Goal: Book appointment/travel/reservation

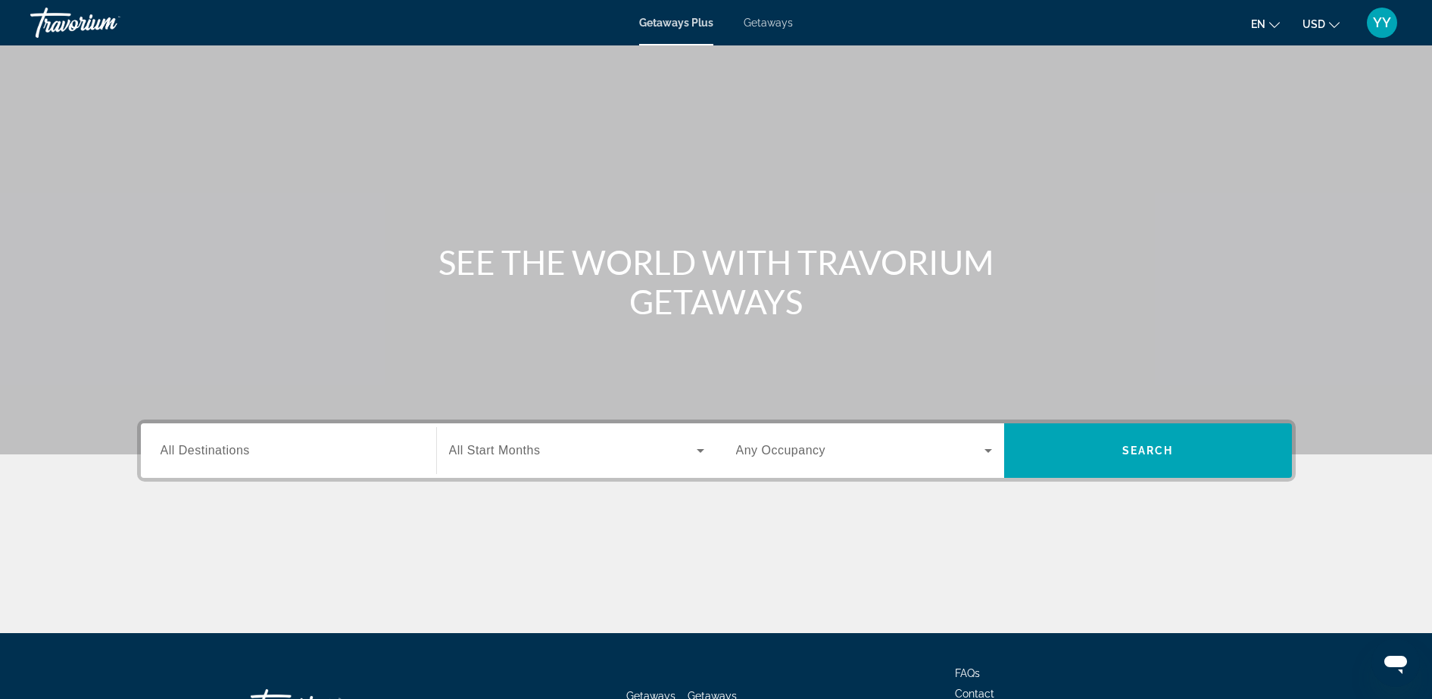
click at [196, 456] on span "All Destinations" at bounding box center [205, 450] width 89 height 13
click at [196, 456] on input "Destination All Destinations" at bounding box center [289, 451] width 256 height 18
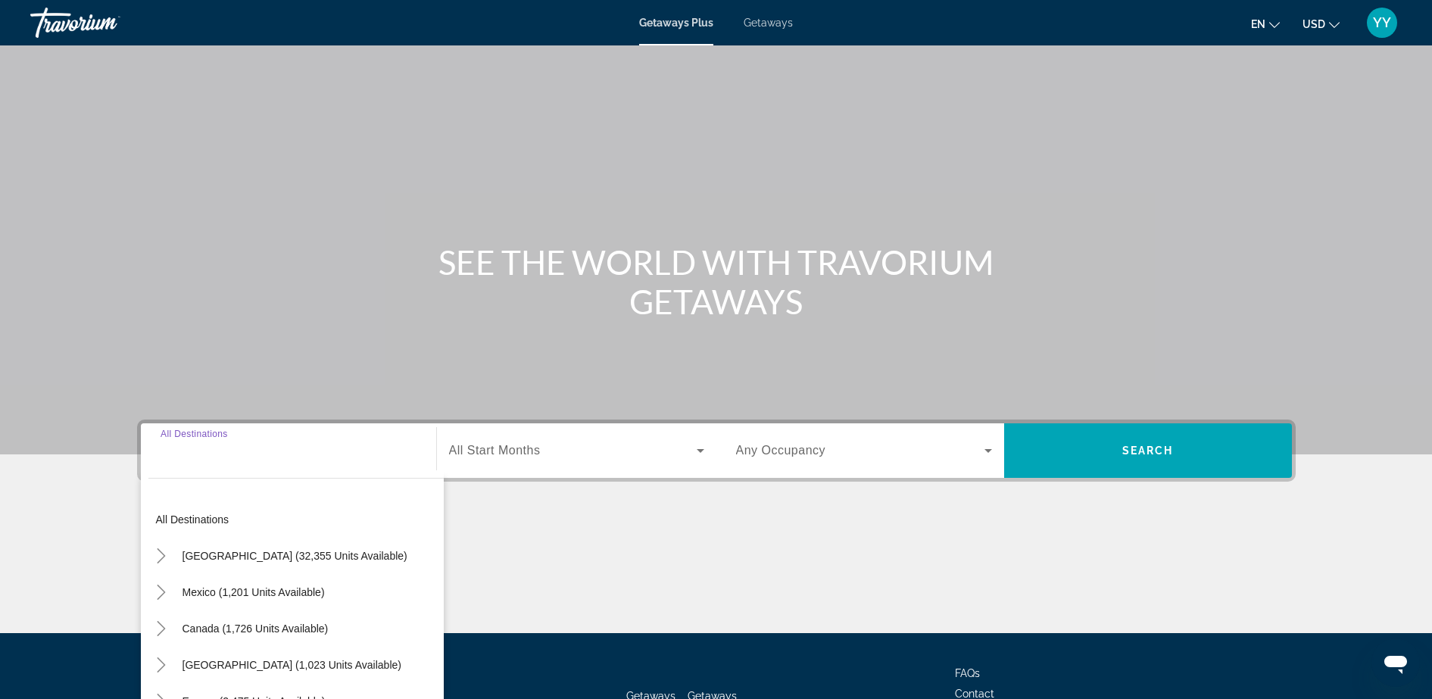
scroll to position [120, 0]
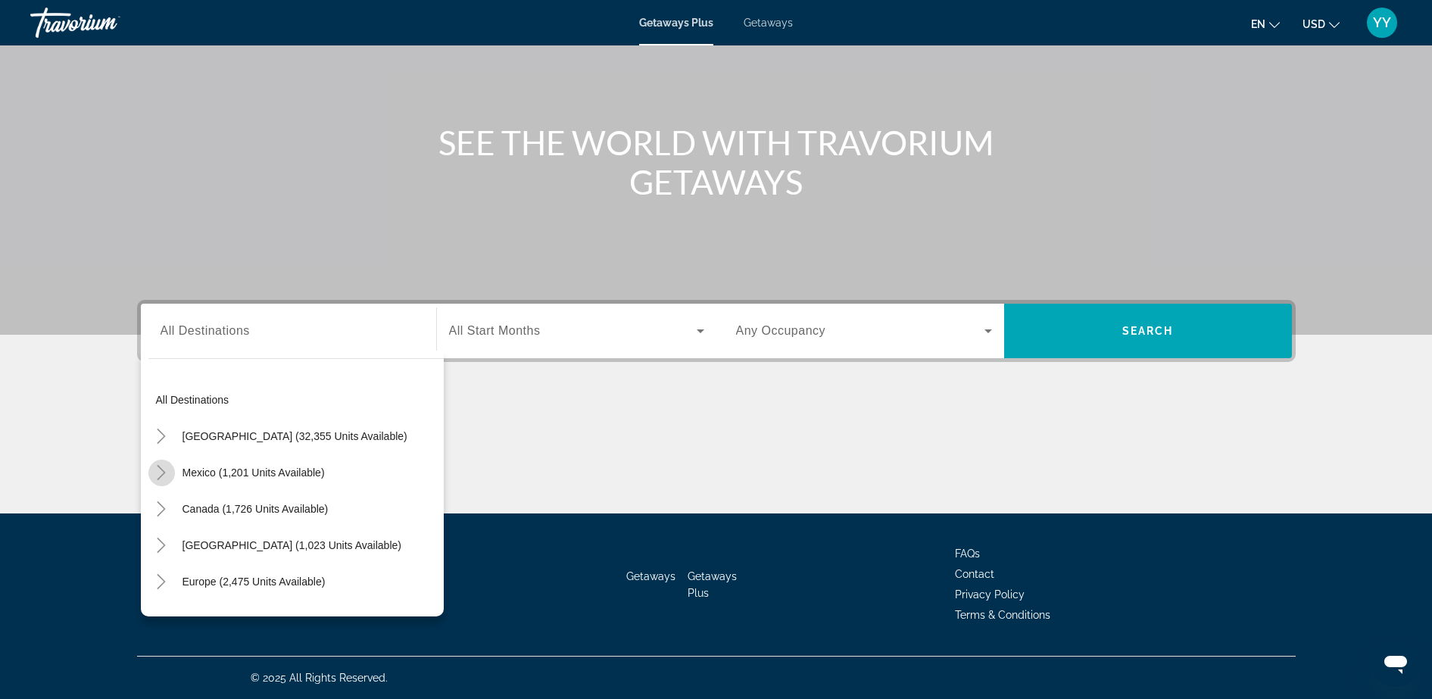
click at [161, 475] on icon "Toggle Mexico (1,201 units available)" at bounding box center [162, 472] width 8 height 15
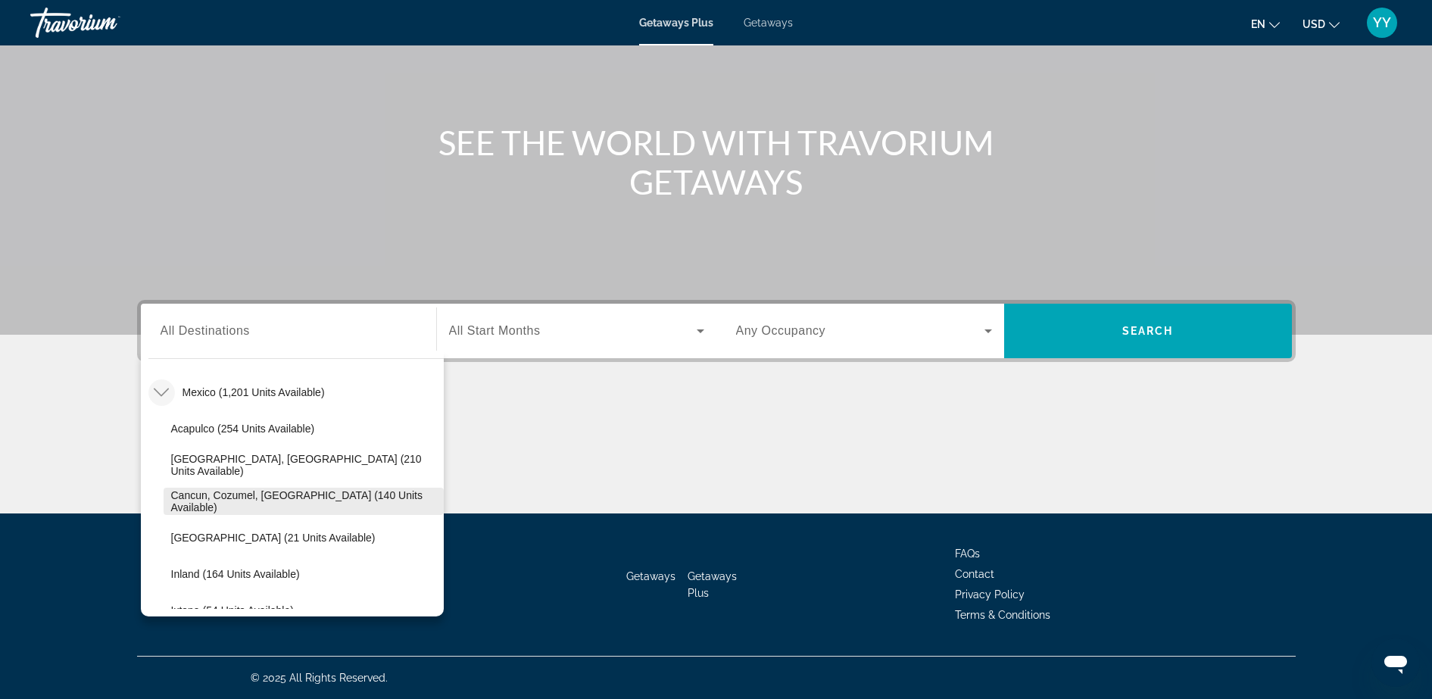
click at [200, 501] on span "Cancun, Cozumel, [GEOGRAPHIC_DATA] (140 units available)" at bounding box center [303, 501] width 265 height 24
type input "**********"
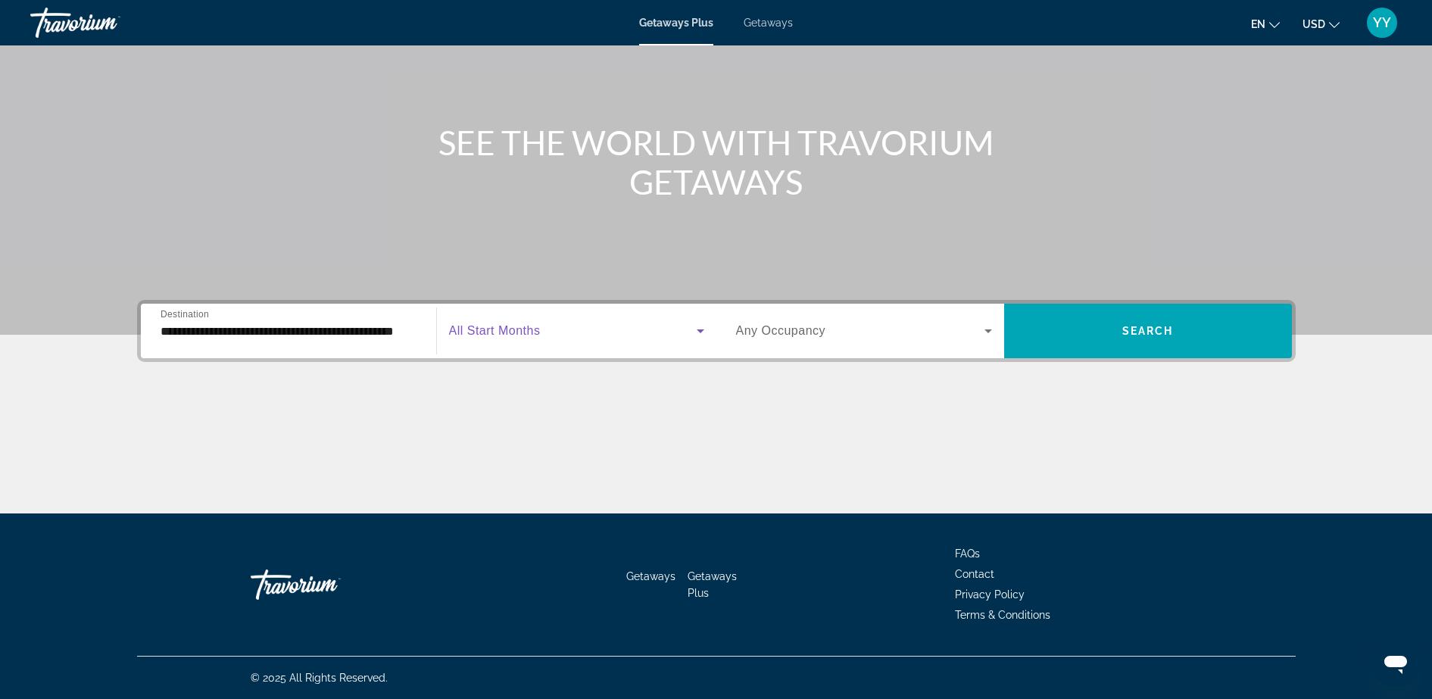
click at [700, 327] on icon "Search widget" at bounding box center [700, 331] width 18 height 18
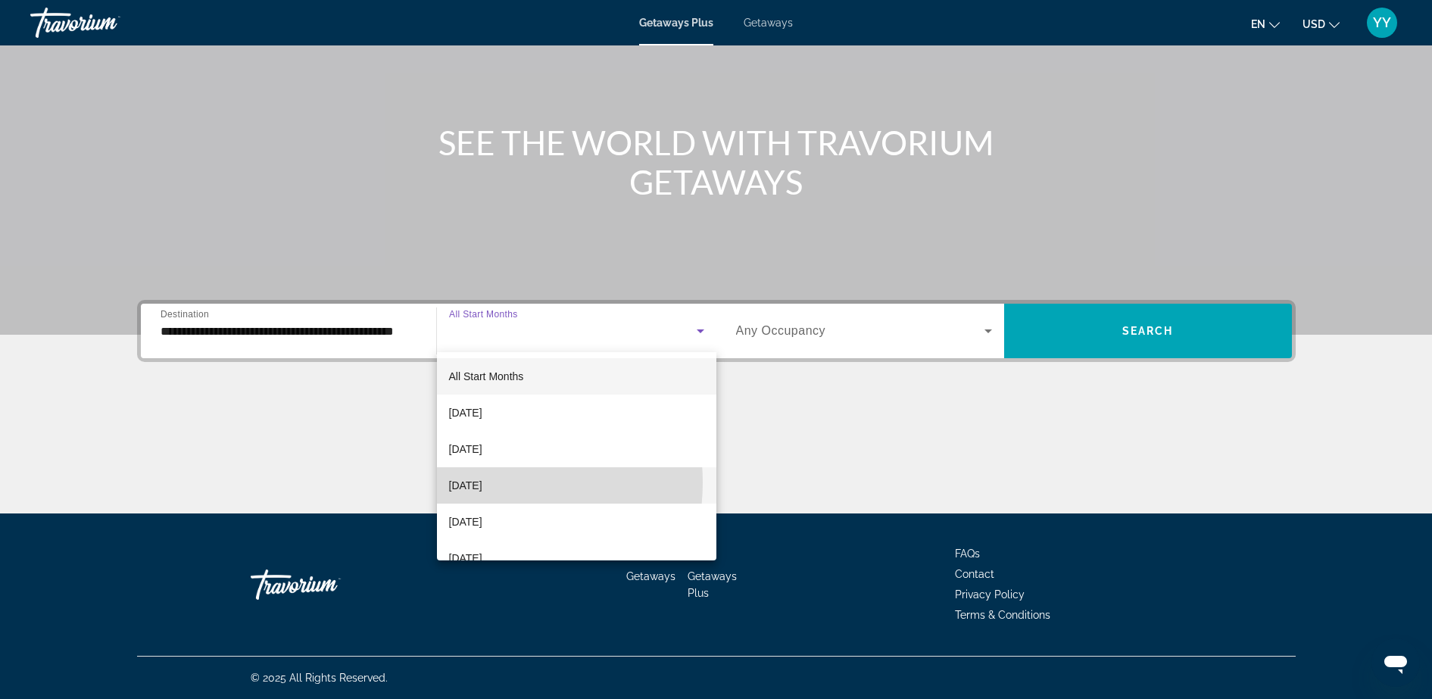
click at [482, 482] on span "[DATE]" at bounding box center [465, 485] width 33 height 18
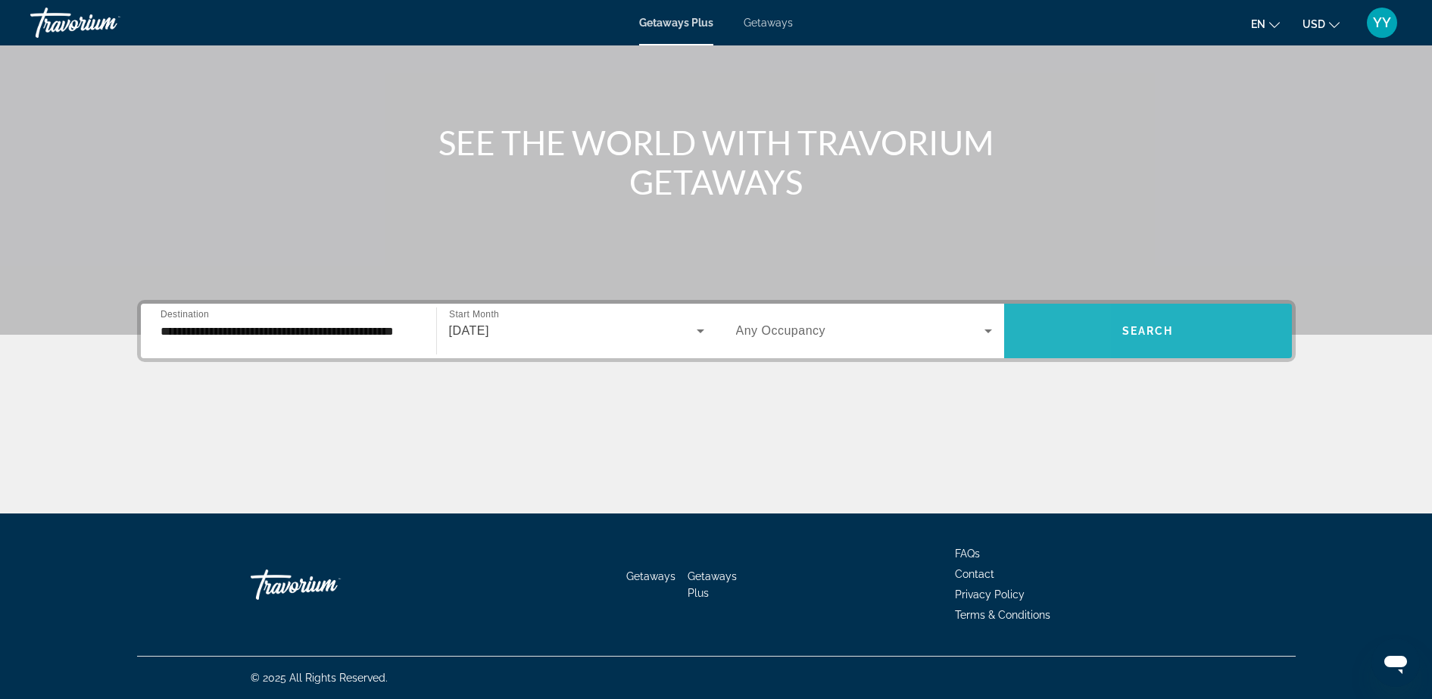
click at [1009, 329] on span "Search widget" at bounding box center [1148, 331] width 288 height 36
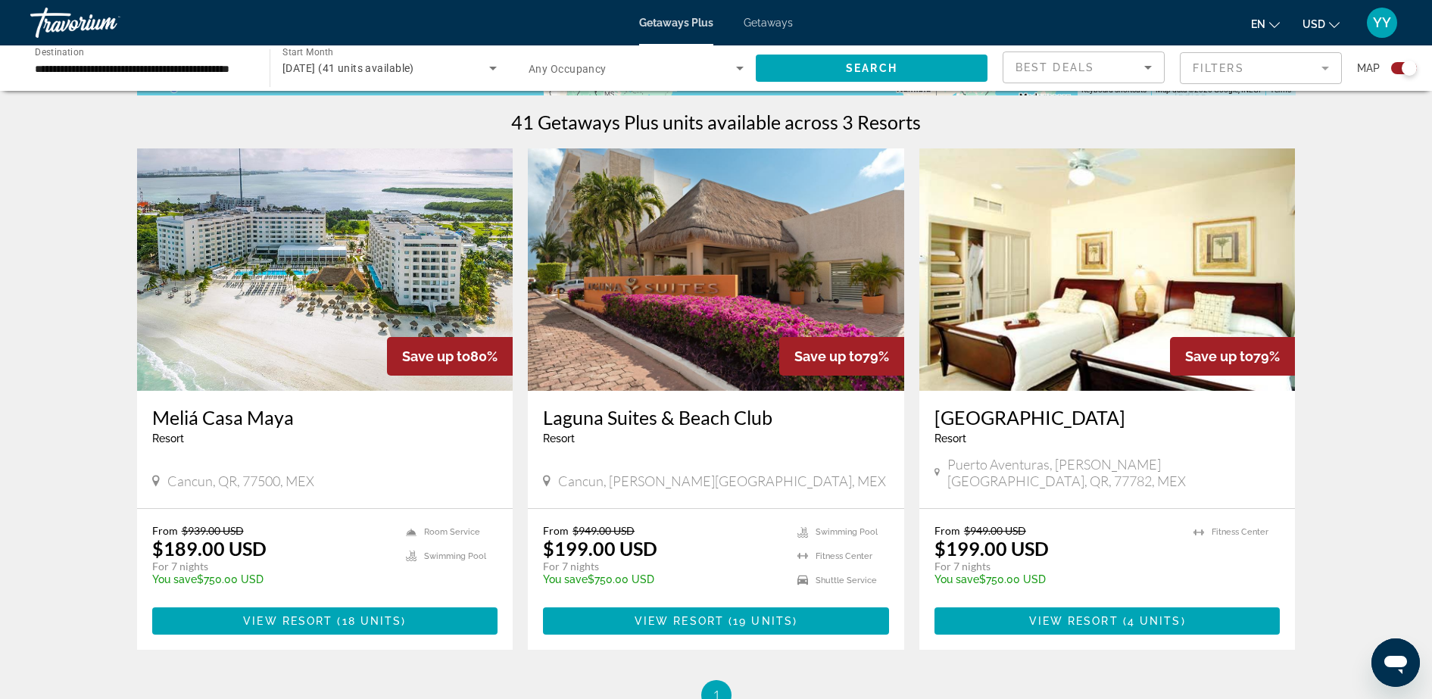
scroll to position [461, 0]
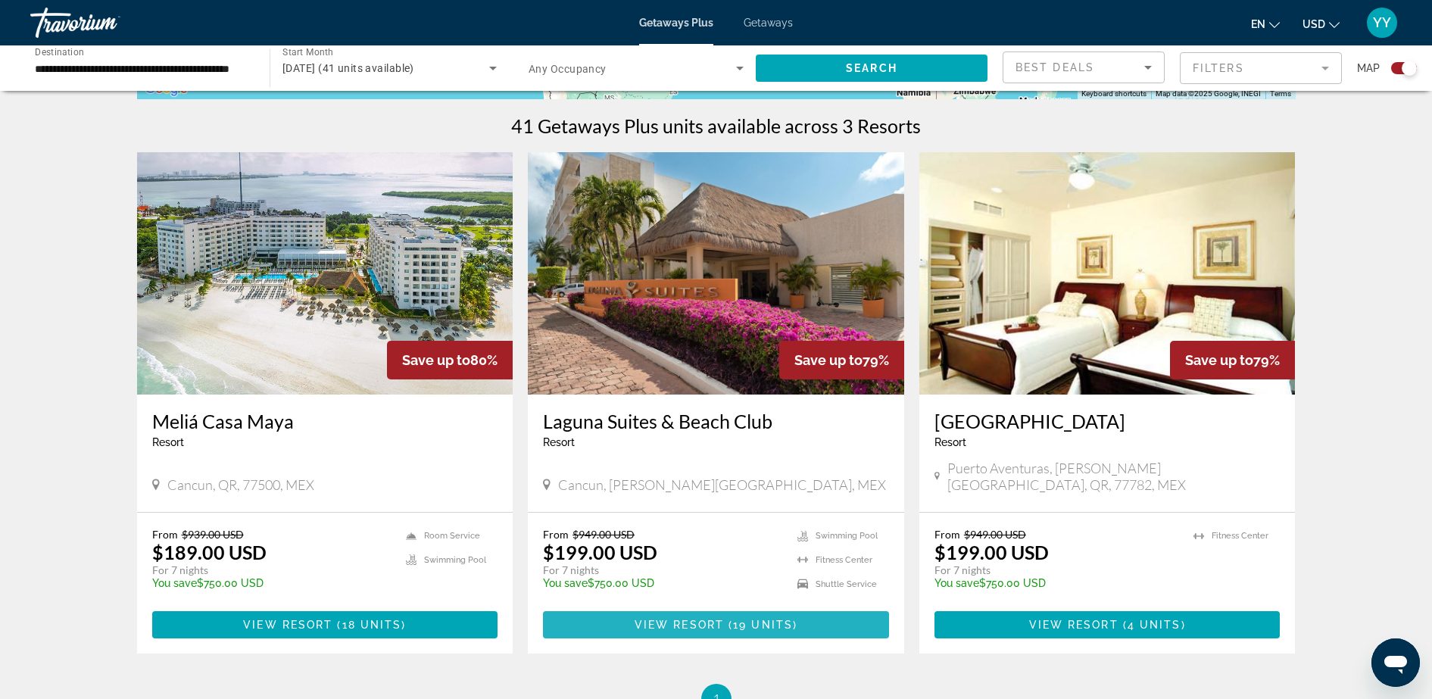
click at [675, 619] on span "View Resort" at bounding box center [679, 625] width 89 height 12
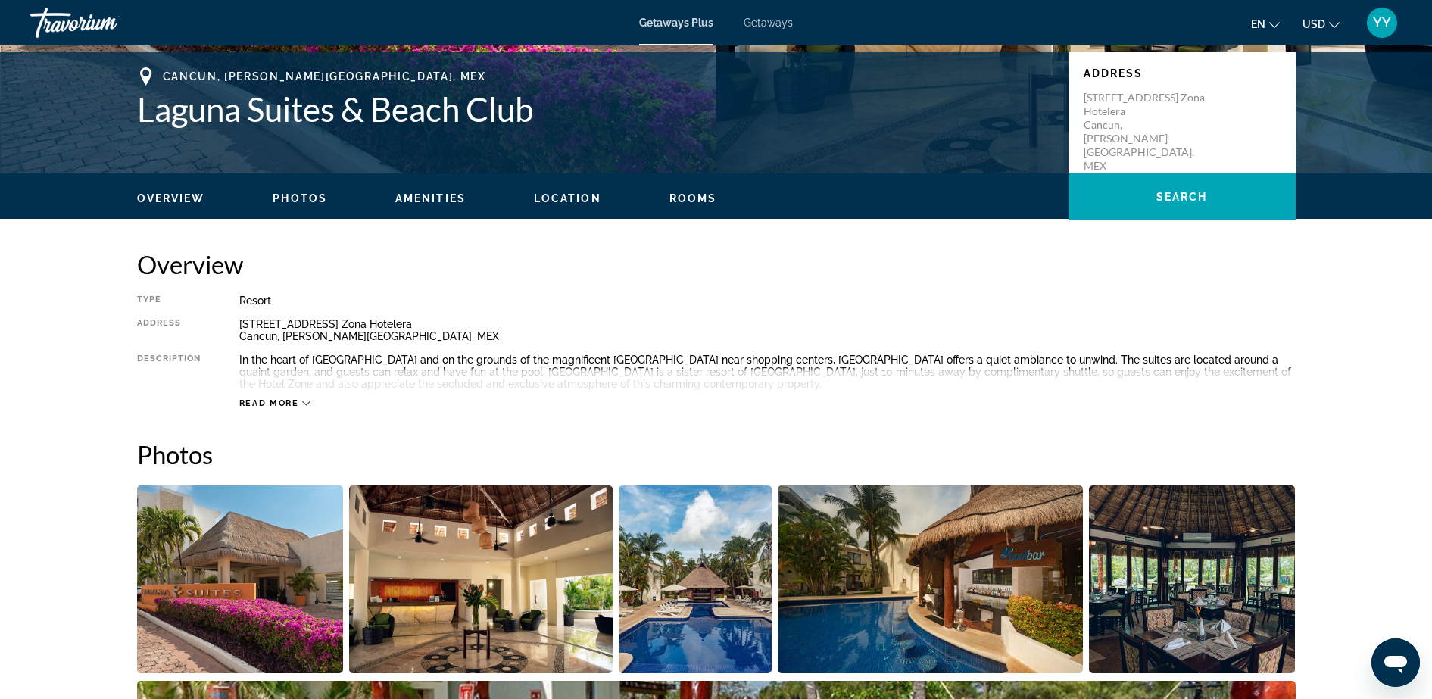
scroll to position [326, 0]
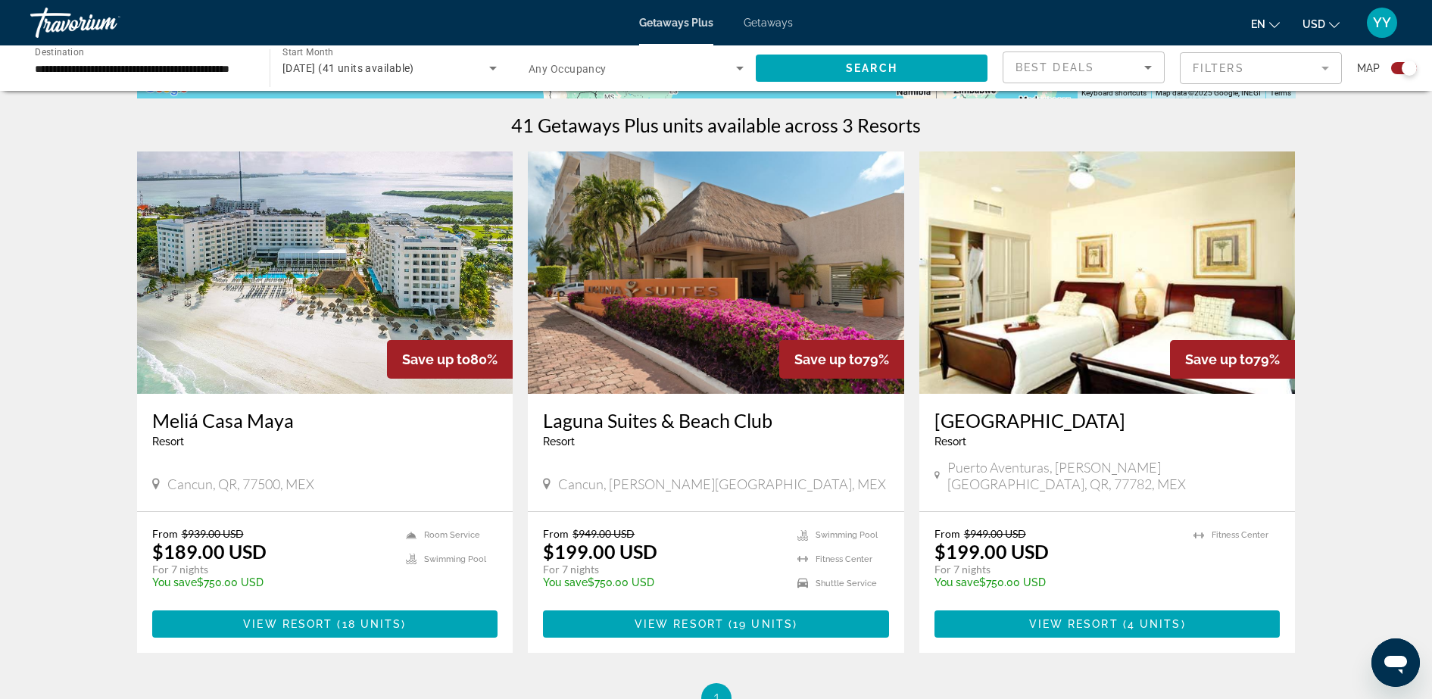
scroll to position [464, 0]
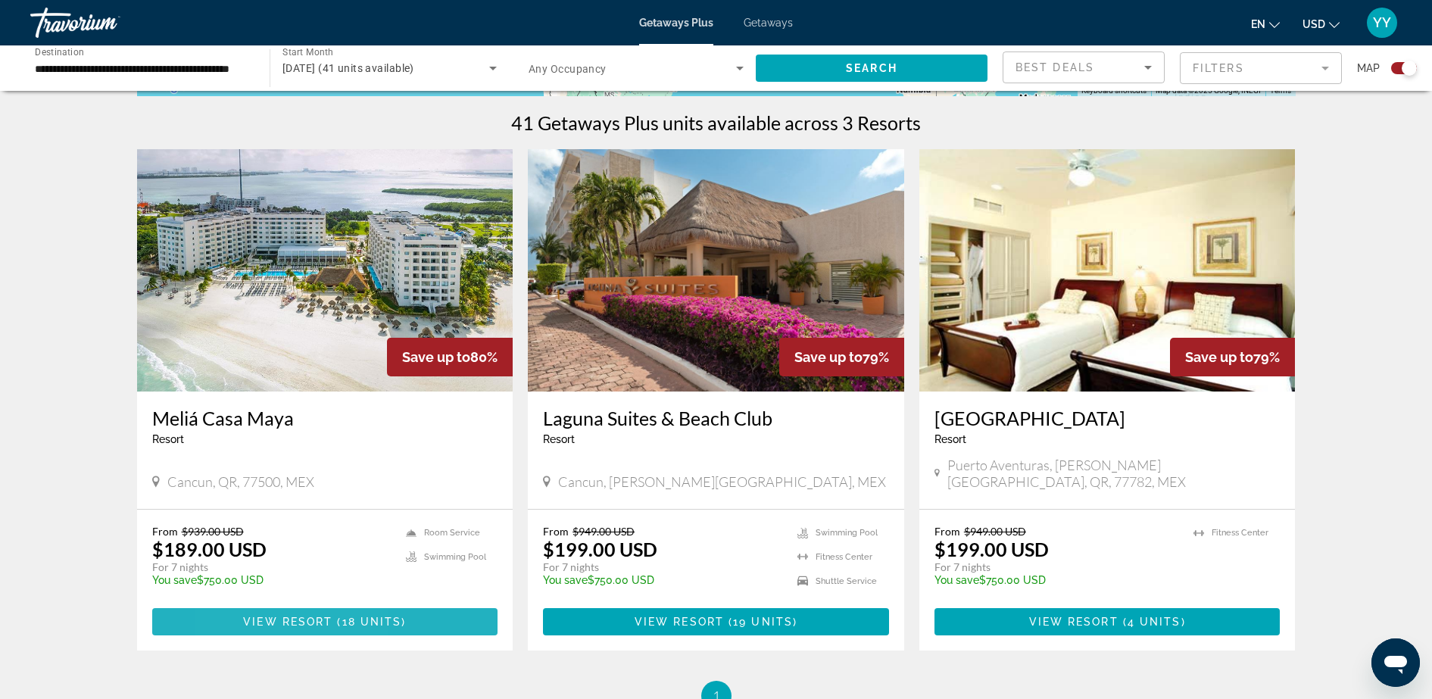
click at [251, 616] on span "Main content" at bounding box center [325, 622] width 346 height 36
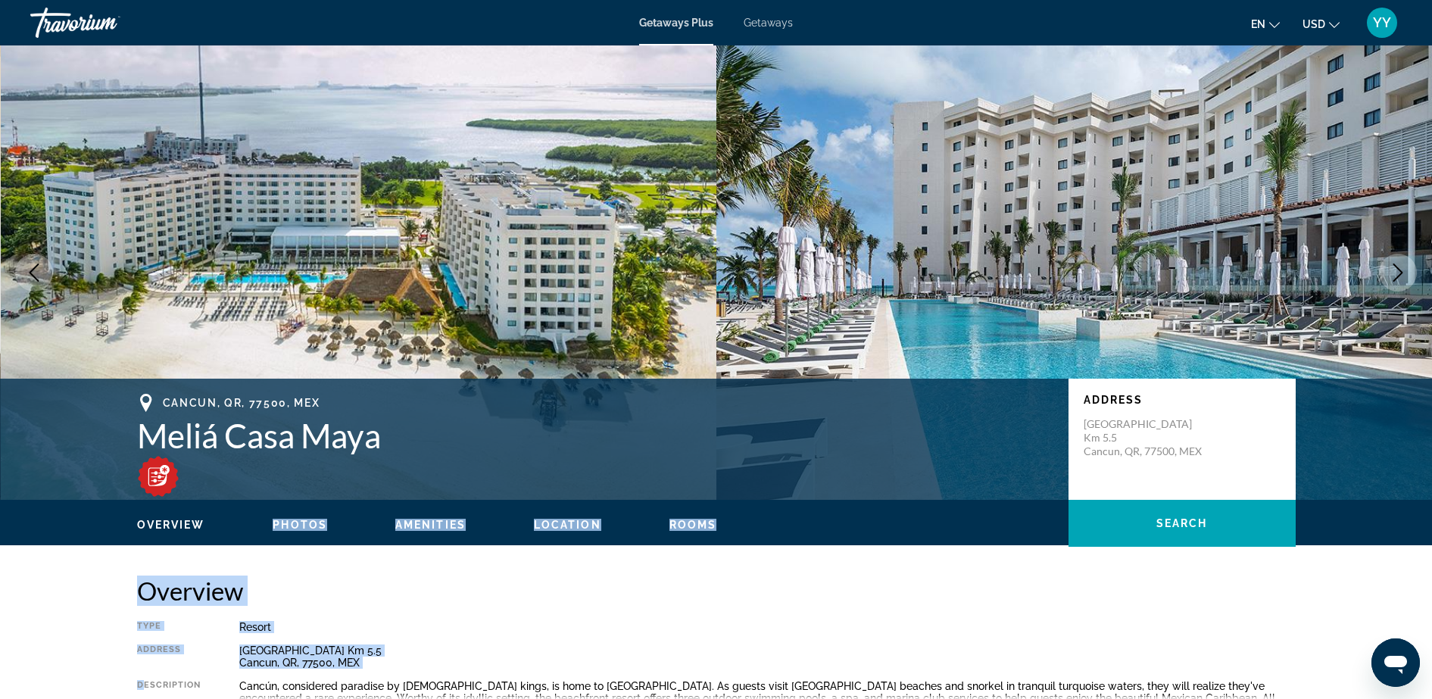
drag, startPoint x: 146, startPoint y: 697, endPoint x: 220, endPoint y: 479, distance: 229.6
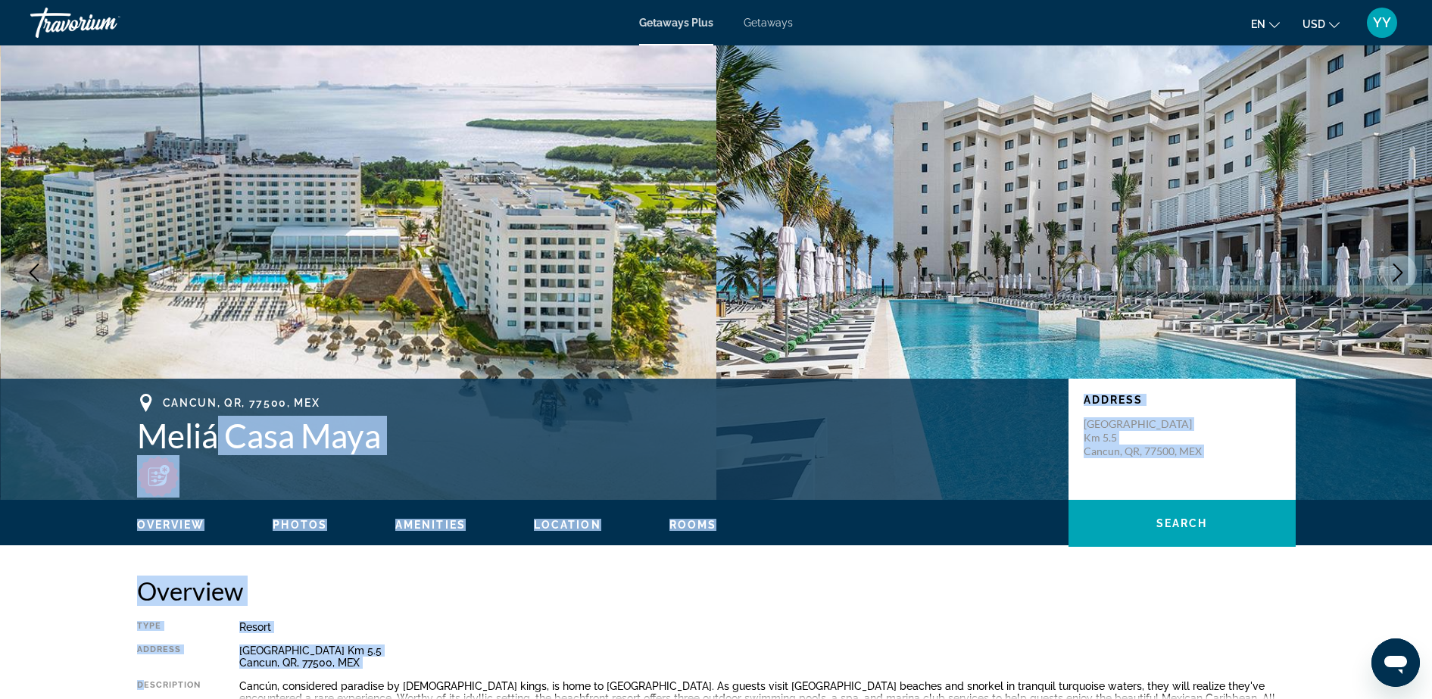
click at [879, 292] on img "Main content" at bounding box center [1074, 272] width 716 height 454
click at [858, 629] on div "Resort" at bounding box center [767, 627] width 1056 height 12
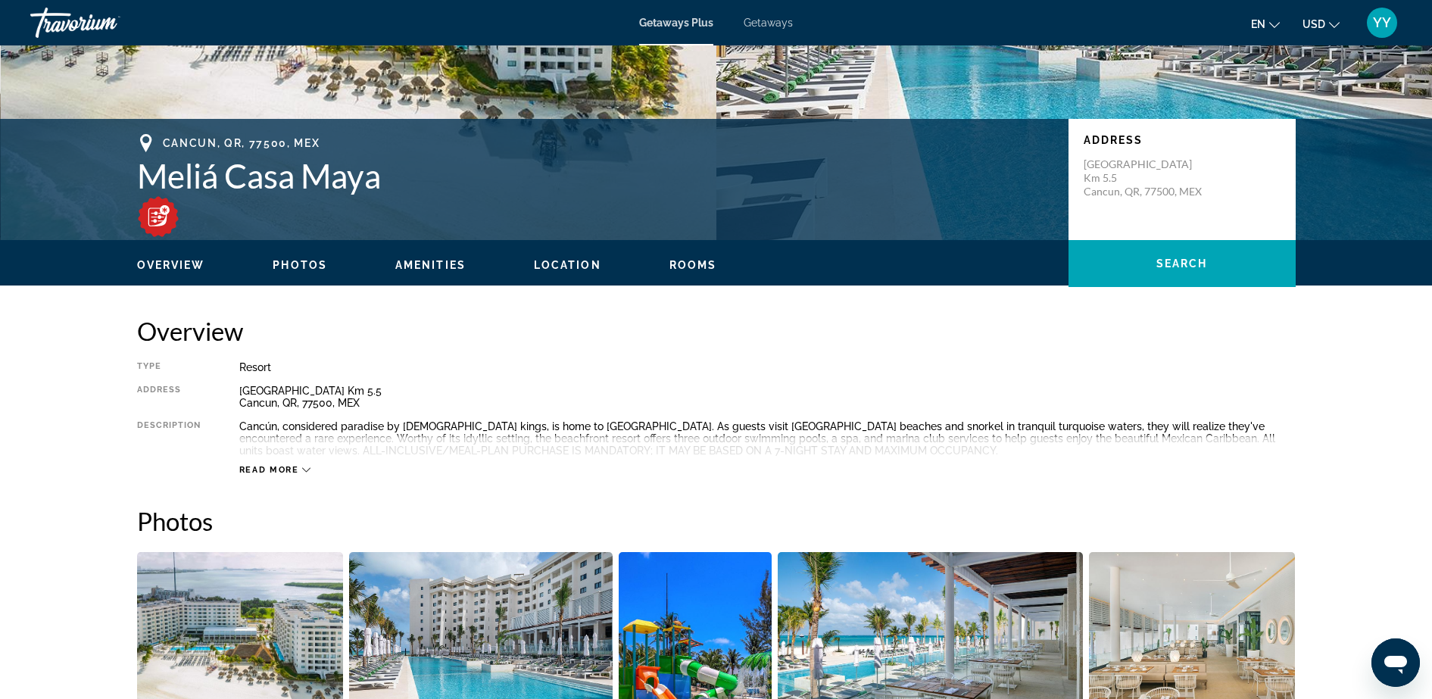
scroll to position [262, 0]
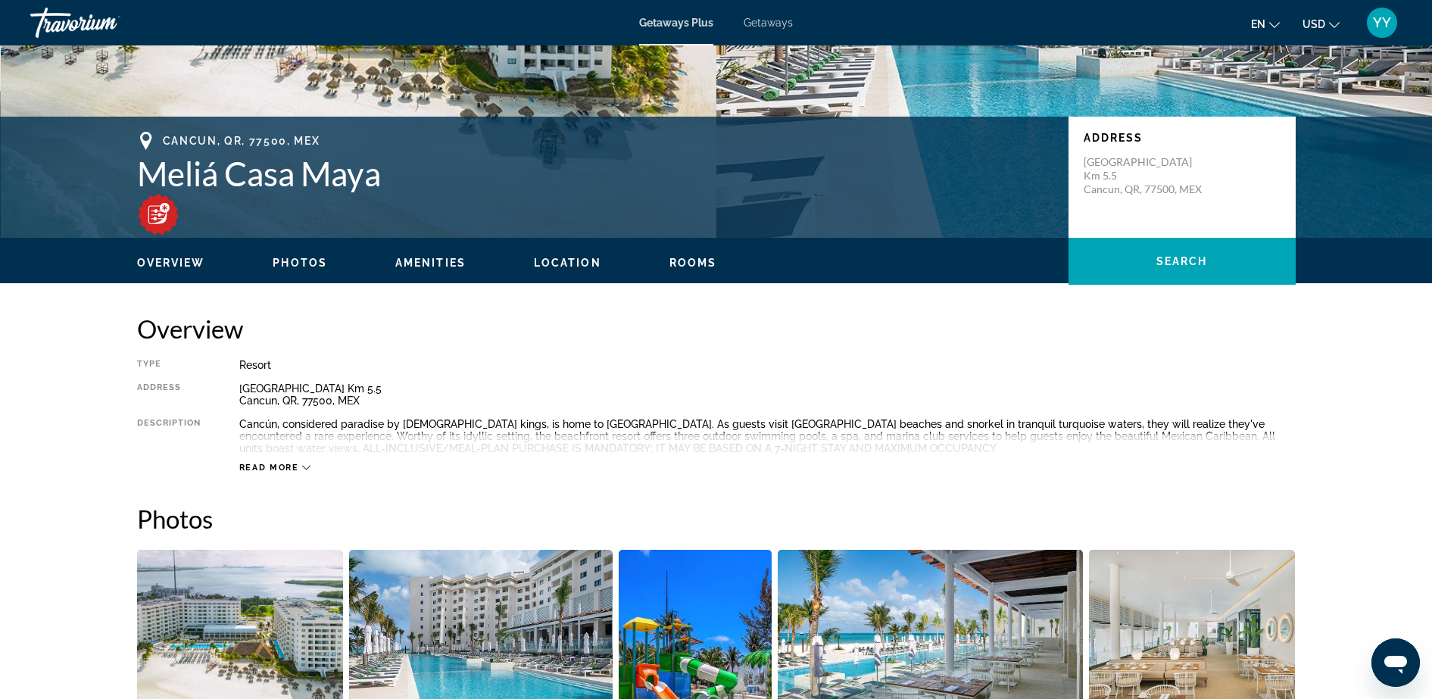
click at [310, 468] on icon "Main content" at bounding box center [306, 467] width 8 height 8
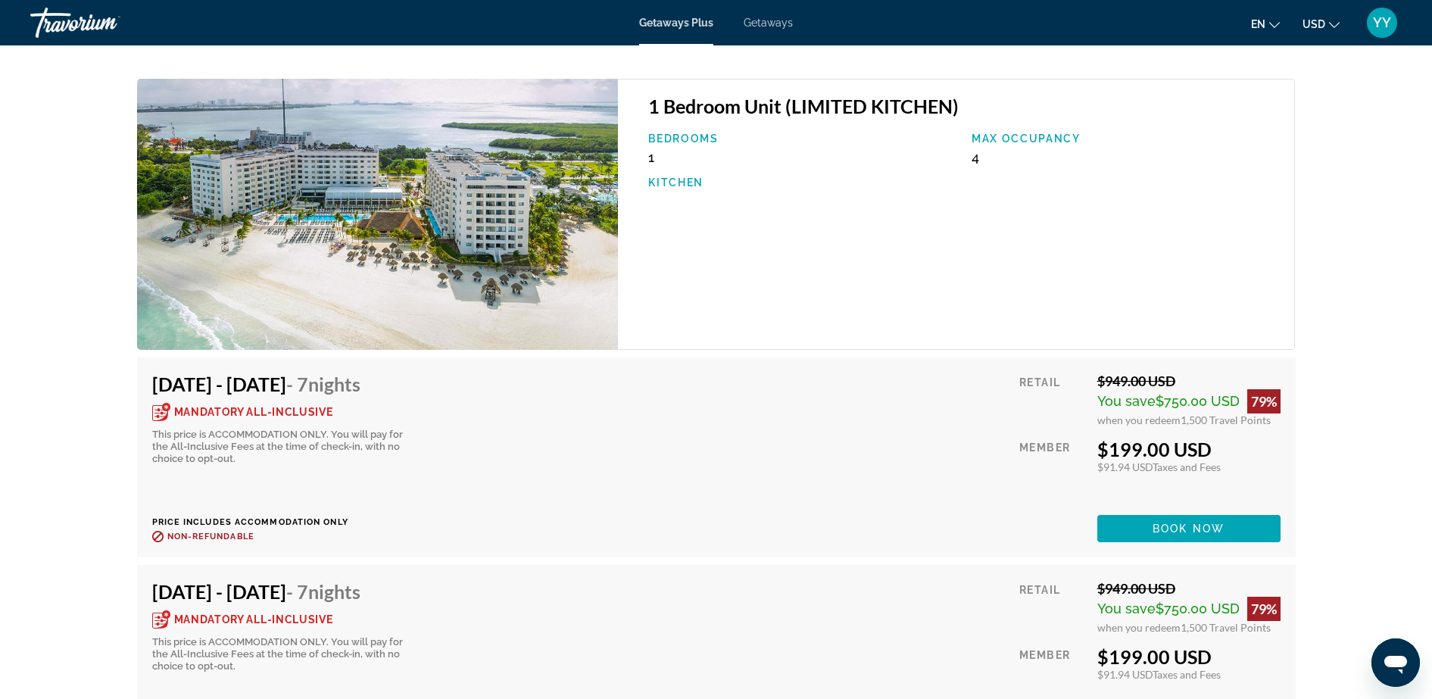
scroll to position [3536, 0]
